Goal: Information Seeking & Learning: Learn about a topic

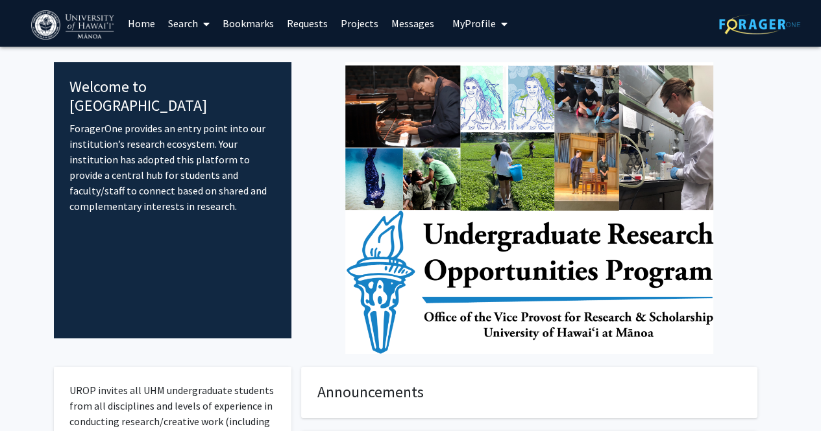
click at [319, 25] on link "Requests" at bounding box center [307, 23] width 54 height 45
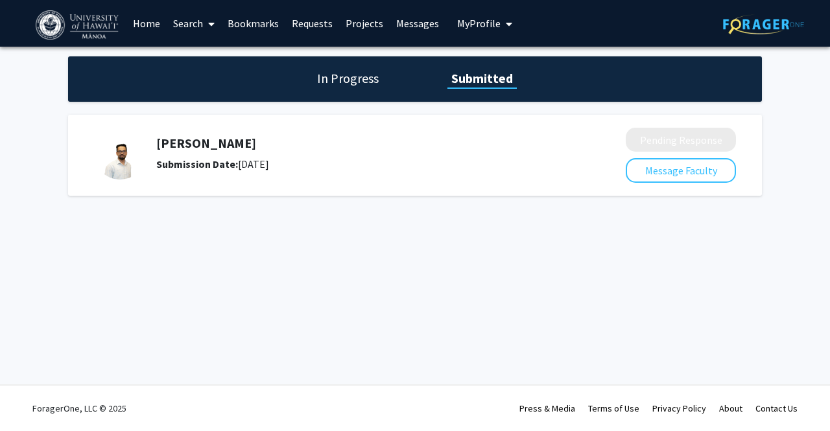
click at [216, 141] on h5 "[PERSON_NAME]" at bounding box center [356, 144] width 401 height 16
click at [172, 172] on div "[PERSON_NAME] Submission Date: [DATE]" at bounding box center [351, 154] width 514 height 52
click at [341, 74] on h1 "In Progress" at bounding box center [347, 78] width 69 height 18
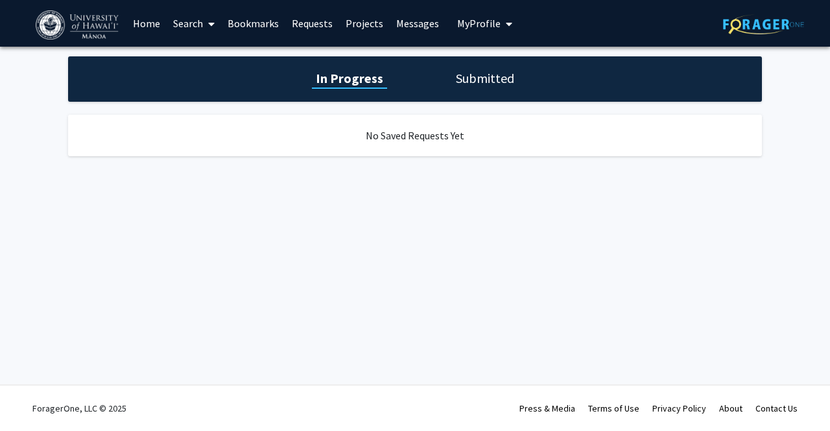
click at [463, 65] on div "In Progress Submitted" at bounding box center [415, 78] width 694 height 45
click at [370, 25] on link "Projects" at bounding box center [364, 23] width 51 height 45
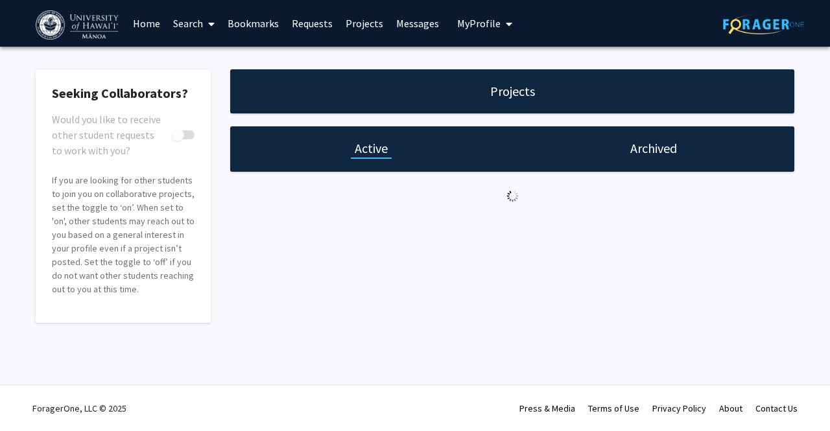
checkbox input "true"
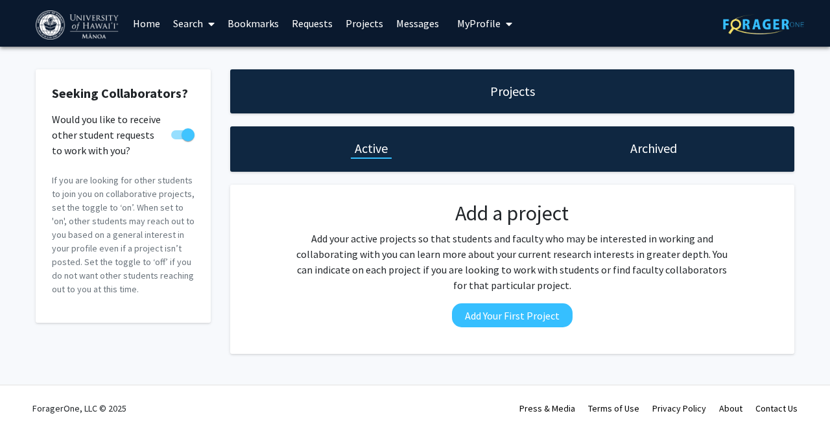
click at [440, 21] on div "Skip navigation Home Search Bookmarks Requests Projects Messages My Profile [PE…" at bounding box center [276, 23] width 481 height 47
click at [425, 23] on link "Messages" at bounding box center [418, 23] width 56 height 45
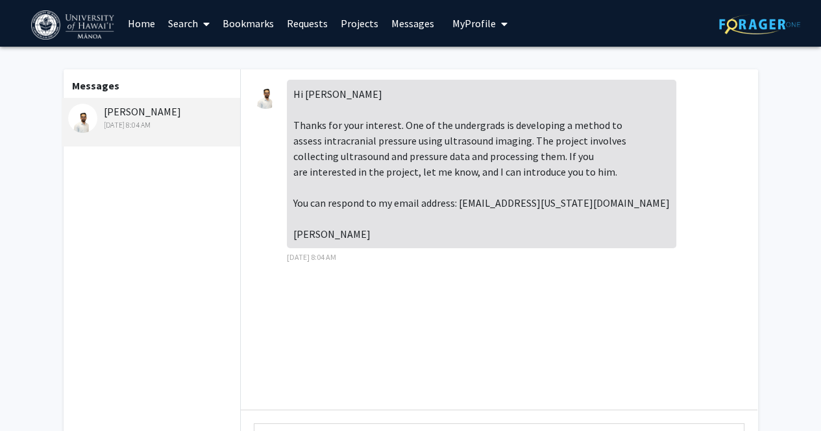
click at [272, 99] on img at bounding box center [265, 94] width 29 height 29
click at [126, 104] on div "[PERSON_NAME] [DATE] 8:04 AM" at bounding box center [152, 117] width 169 height 27
click at [118, 108] on div "[PERSON_NAME] [DATE] 8:04 AM" at bounding box center [152, 117] width 169 height 27
click at [78, 118] on img at bounding box center [82, 118] width 29 height 29
click at [496, 25] on span "My profile dropdown to access profile and logout" at bounding box center [502, 23] width 12 height 45
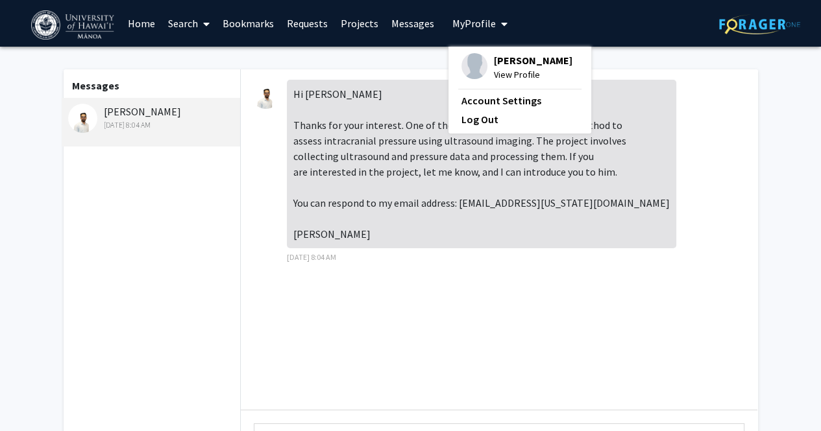
click at [496, 26] on span "My profile dropdown to access profile and logout" at bounding box center [502, 23] width 12 height 45
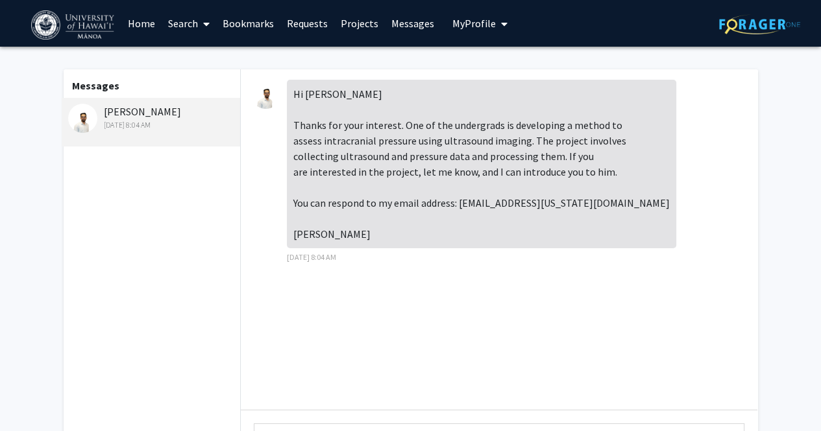
click at [234, 23] on link "Bookmarks" at bounding box center [248, 23] width 64 height 45
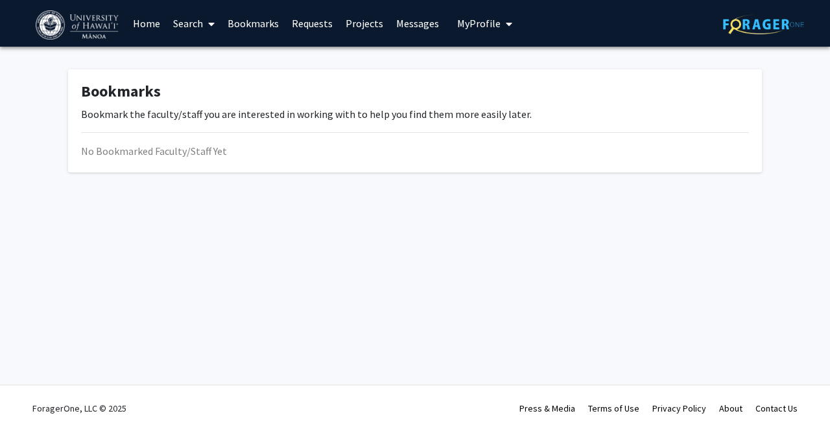
click at [203, 22] on span at bounding box center [209, 23] width 12 height 45
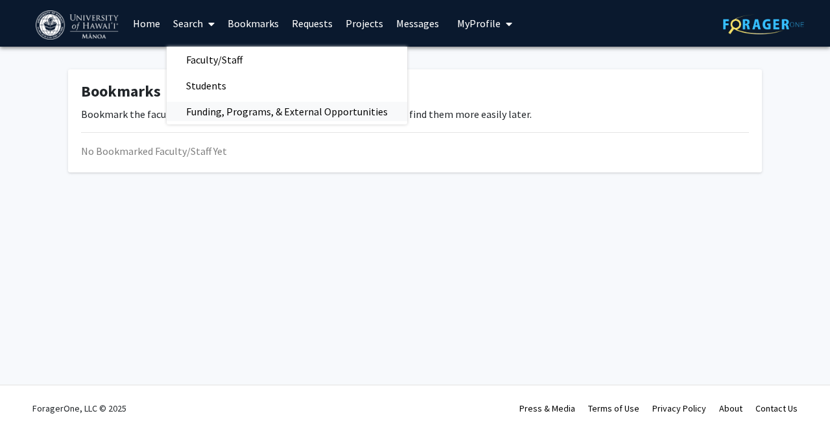
click at [217, 106] on span "Funding, Programs, & External Opportunities" at bounding box center [287, 112] width 241 height 26
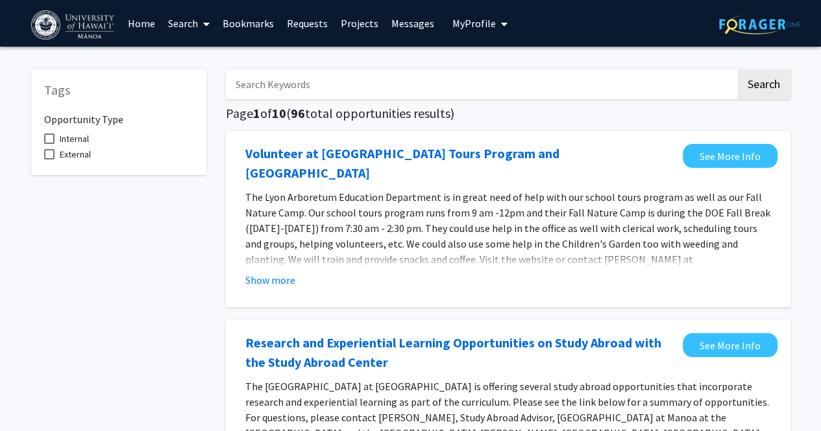
click at [285, 93] on input "Search Keywords" at bounding box center [480, 84] width 509 height 30
type input "[PERSON_NAME]"
click at [737, 69] on button "Search" at bounding box center [763, 84] width 53 height 30
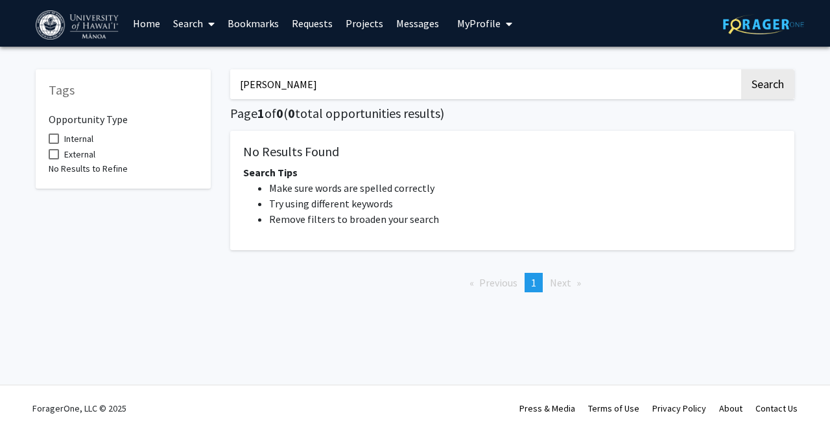
click at [201, 35] on link "Search" at bounding box center [194, 23] width 54 height 45
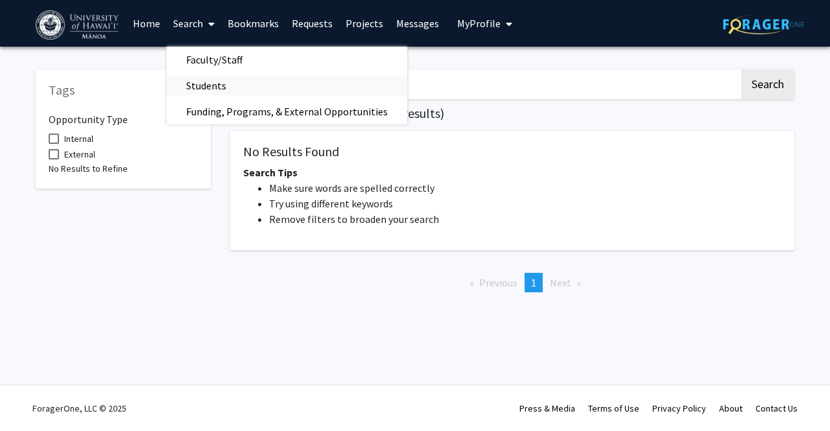
click at [202, 77] on span "Students" at bounding box center [206, 86] width 79 height 26
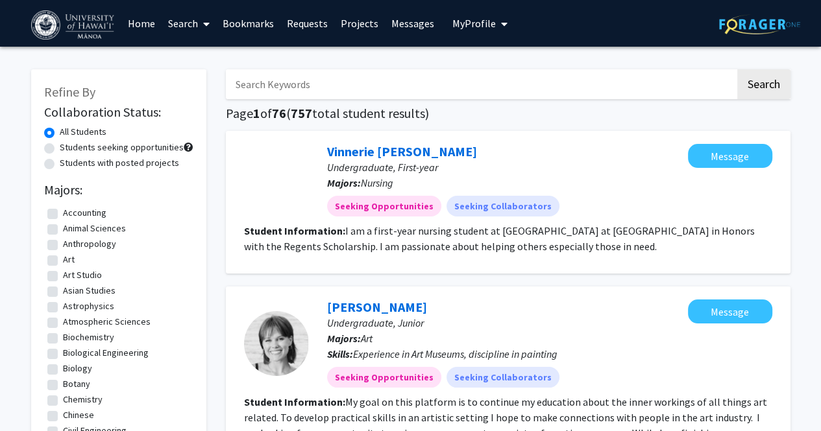
click at [259, 85] on input "Search Keywords" at bounding box center [480, 84] width 509 height 30
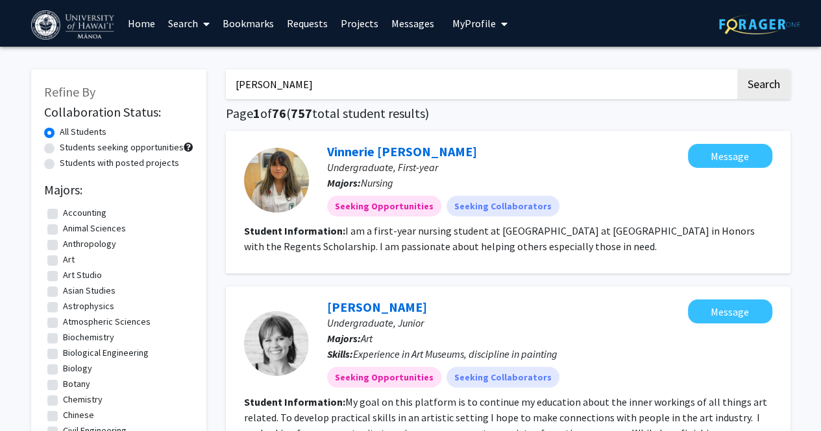
click at [737, 69] on button "Search" at bounding box center [763, 84] width 53 height 30
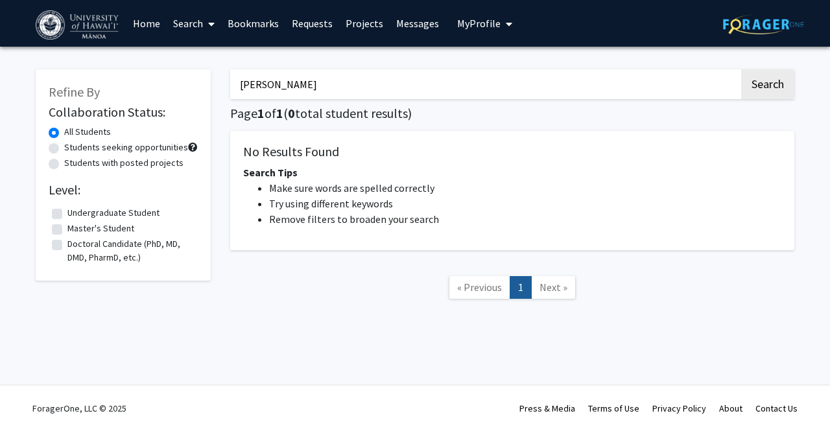
click at [337, 86] on input "[PERSON_NAME]" at bounding box center [484, 84] width 509 height 30
type input "murrad"
click at [742, 69] on button "Search" at bounding box center [768, 84] width 53 height 30
click at [327, 91] on input "murrad" at bounding box center [484, 84] width 509 height 30
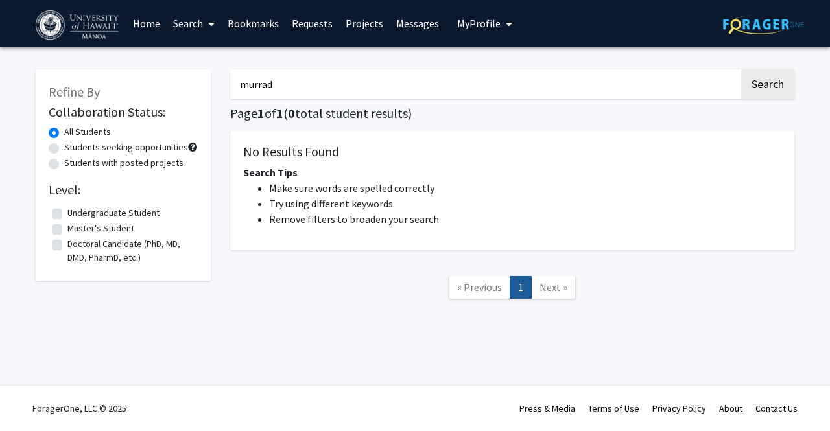
click at [327, 91] on input "murrad" at bounding box center [484, 84] width 509 height 30
click at [106, 150] on label "Students seeking opportunities" at bounding box center [126, 148] width 124 height 14
click at [73, 149] on input "Students seeking opportunities" at bounding box center [68, 145] width 8 height 8
radio input "true"
click at [99, 134] on label "All Students" at bounding box center [87, 132] width 47 height 14
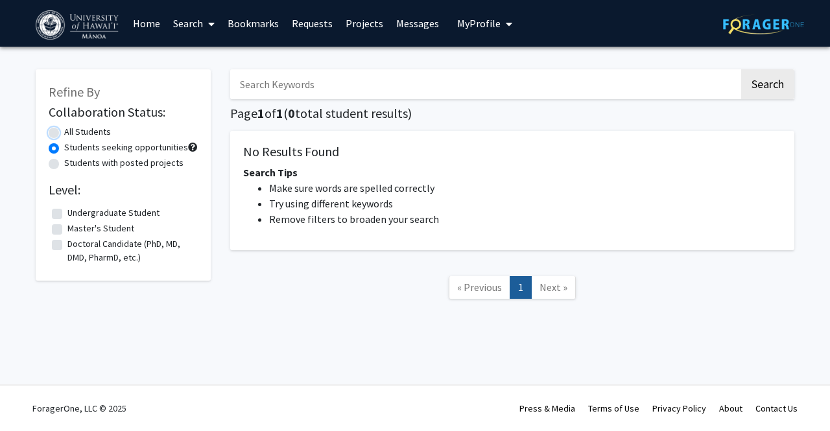
click at [73, 134] on input "All Students" at bounding box center [68, 129] width 8 height 8
radio input "true"
click at [98, 204] on fg-checkbox-list "Undergraduate Student Undergraduate Student Master's Student Master's Student D…" at bounding box center [123, 235] width 149 height 65
click at [94, 211] on label "Undergraduate Student" at bounding box center [113, 213] width 92 height 14
click at [76, 211] on input "Undergraduate Student" at bounding box center [71, 210] width 8 height 8
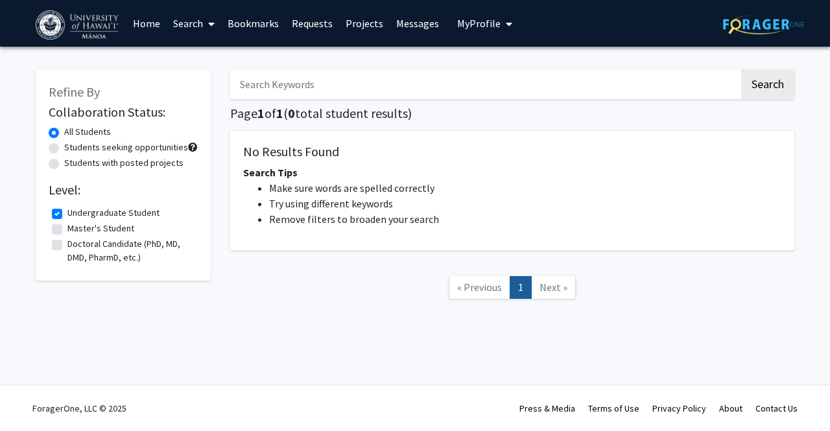
click at [284, 80] on input "Search Keywords" at bounding box center [484, 84] width 509 height 30
click at [753, 102] on div "Search Page 1 of 1 ( 0 total student results) No Results Found Search Tips Make…" at bounding box center [513, 190] width 584 height 269
click at [755, 85] on button "Search" at bounding box center [768, 84] width 53 height 30
checkbox input "false"
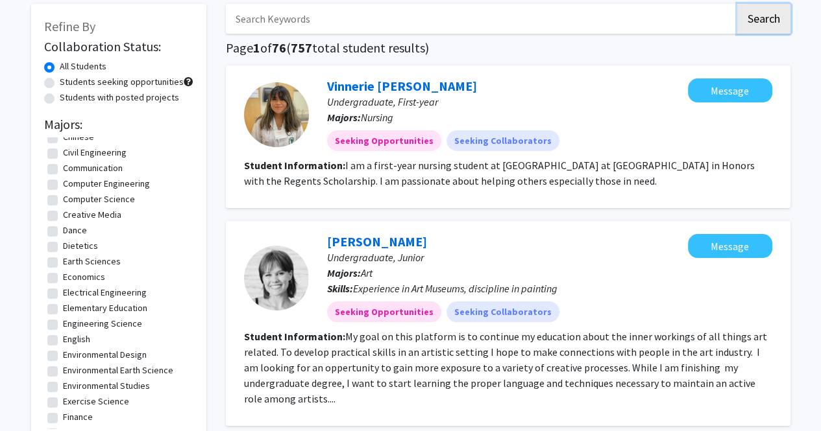
scroll to position [214, 0]
click at [98, 292] on label "Electrical Engineering" at bounding box center [105, 292] width 84 height 14
click at [71, 292] on input "Electrical Engineering" at bounding box center [67, 289] width 8 height 8
checkbox input "true"
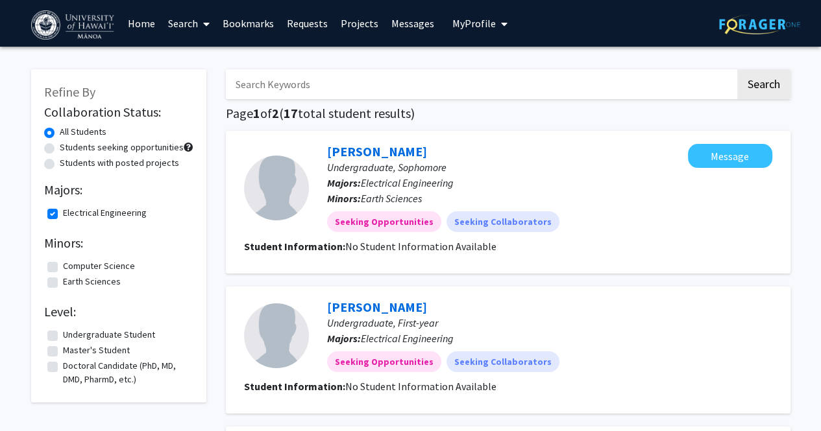
click at [193, 24] on link "Search" at bounding box center [189, 23] width 54 height 45
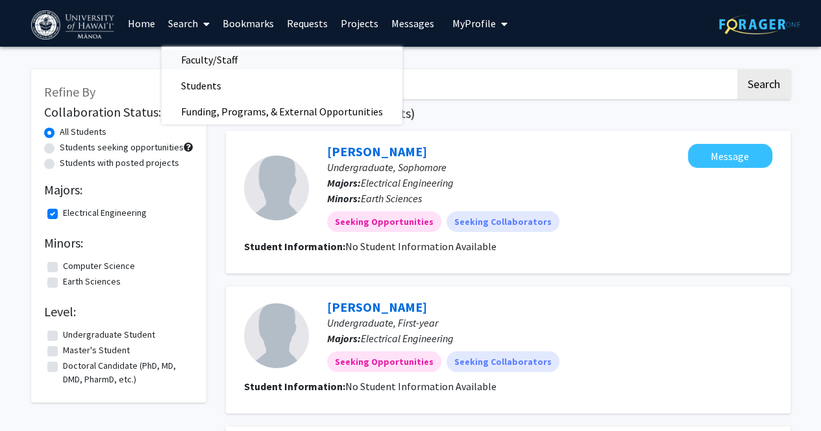
click at [215, 59] on span "Faculty/Staff" at bounding box center [209, 60] width 95 height 26
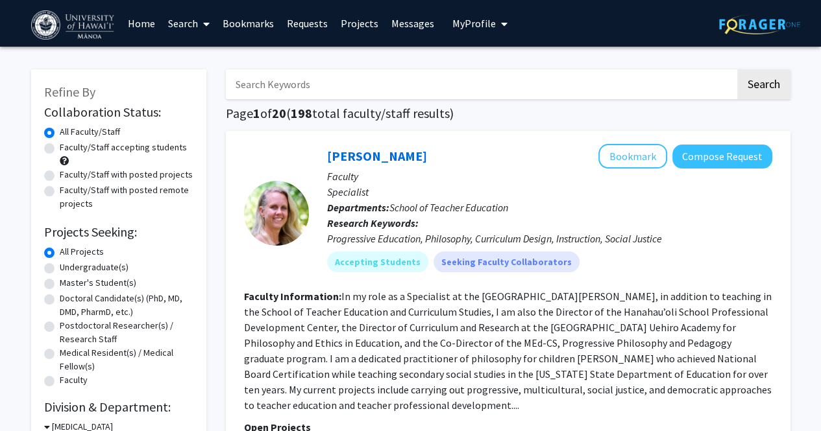
click at [113, 267] on label "Undergraduate(s)" at bounding box center [94, 268] width 69 height 14
click at [68, 267] on input "Undergraduate(s)" at bounding box center [64, 265] width 8 height 8
radio input "true"
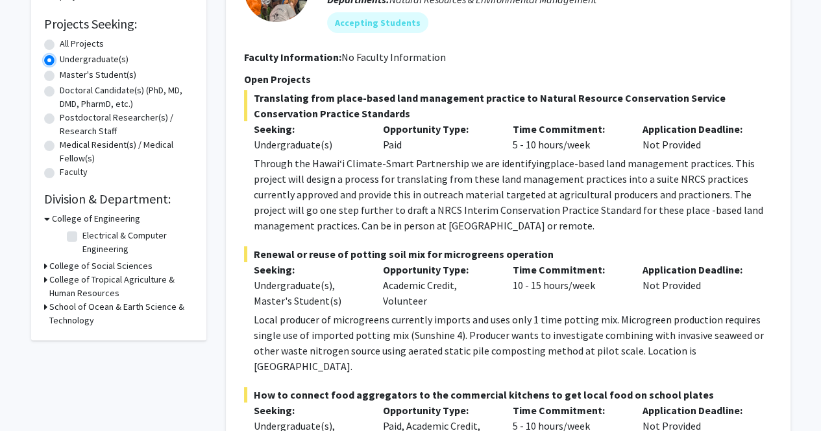
scroll to position [209, 0]
click at [110, 239] on label "Electrical & Computer Engineering" at bounding box center [136, 241] width 108 height 27
click at [91, 237] on input "Electrical & Computer Engineering" at bounding box center [86, 232] width 8 height 8
checkbox input "true"
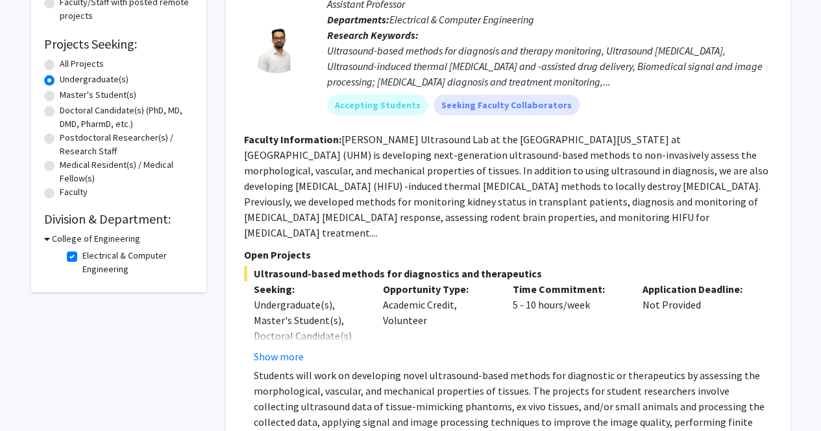
scroll to position [189, 0]
click at [291, 348] on button "Show more" at bounding box center [279, 356] width 50 height 16
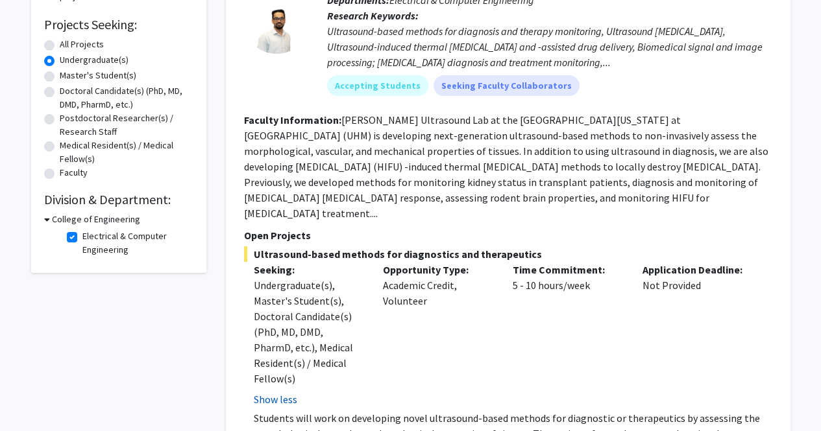
scroll to position [208, 0]
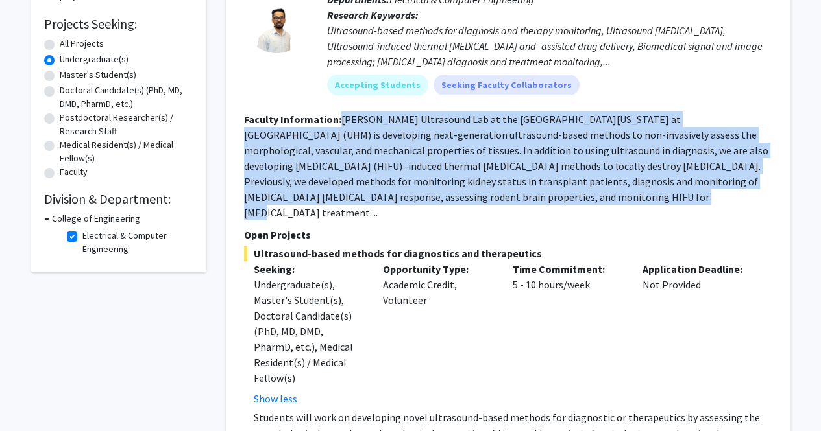
drag, startPoint x: 517, startPoint y: 202, endPoint x: 339, endPoint y: 108, distance: 201.4
click at [339, 108] on fg-search-faculty "[PERSON_NAME] Bookmark Compose Request Faculty Assistant Professor Departments:…" at bounding box center [508, 222] width 528 height 573
copy fg-read-more "[PERSON_NAME] Ultrasound Lab at the [GEOGRAPHIC_DATA][US_STATE] at [GEOGRAPHIC_…"
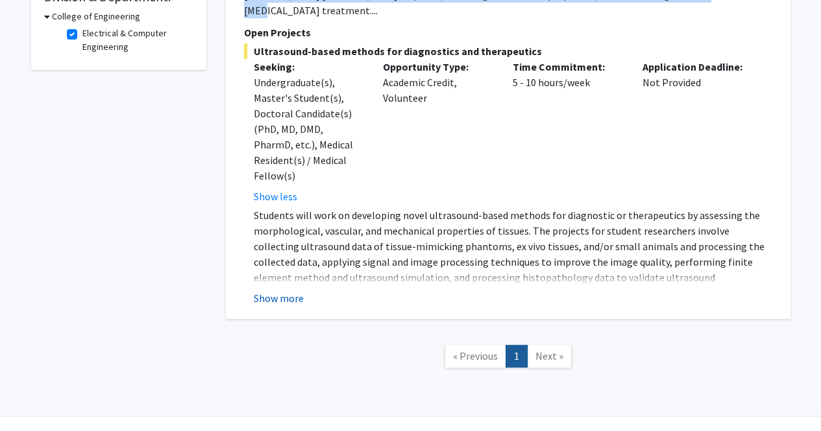
click at [292, 291] on button "Show more" at bounding box center [279, 299] width 50 height 16
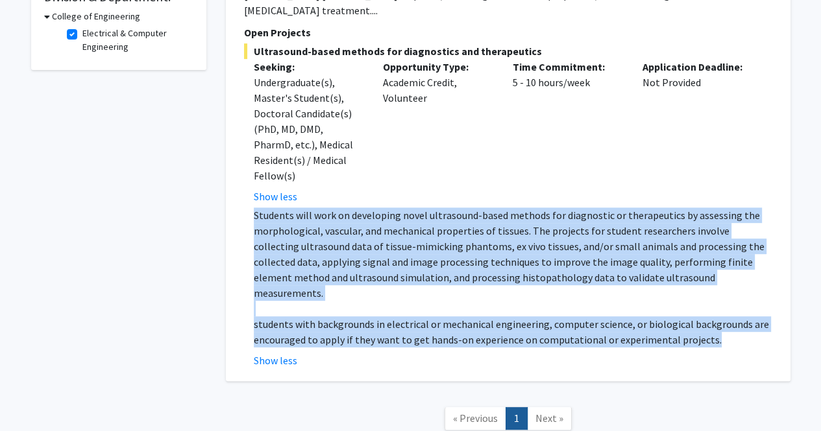
drag, startPoint x: 723, startPoint y: 292, endPoint x: 239, endPoint y: 190, distance: 494.6
click at [239, 190] on div "[PERSON_NAME] Bookmark Compose Request Faculty Assistant Professor Departments:…" at bounding box center [508, 50] width 564 height 661
copy div "Students will work on developing novel ultrasound-based methods for diagnostic …"
